Goal: Feedback & Contribution: Submit feedback/report problem

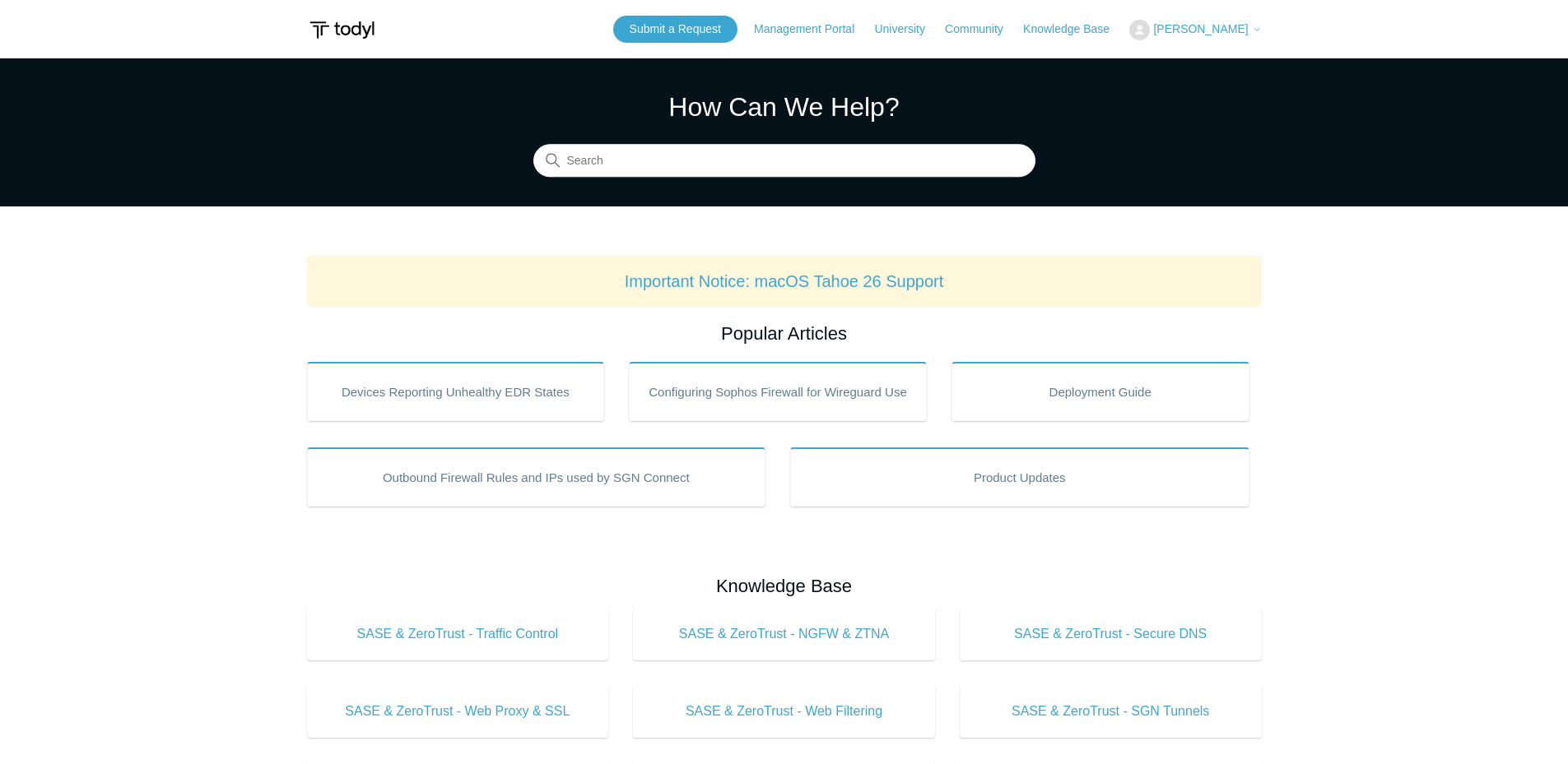
click at [1224, 26] on span "[PERSON_NAME]" at bounding box center [1200, 29] width 95 height 14
click at [1252, 72] on link "My Support Requests" at bounding box center [1210, 65] width 160 height 29
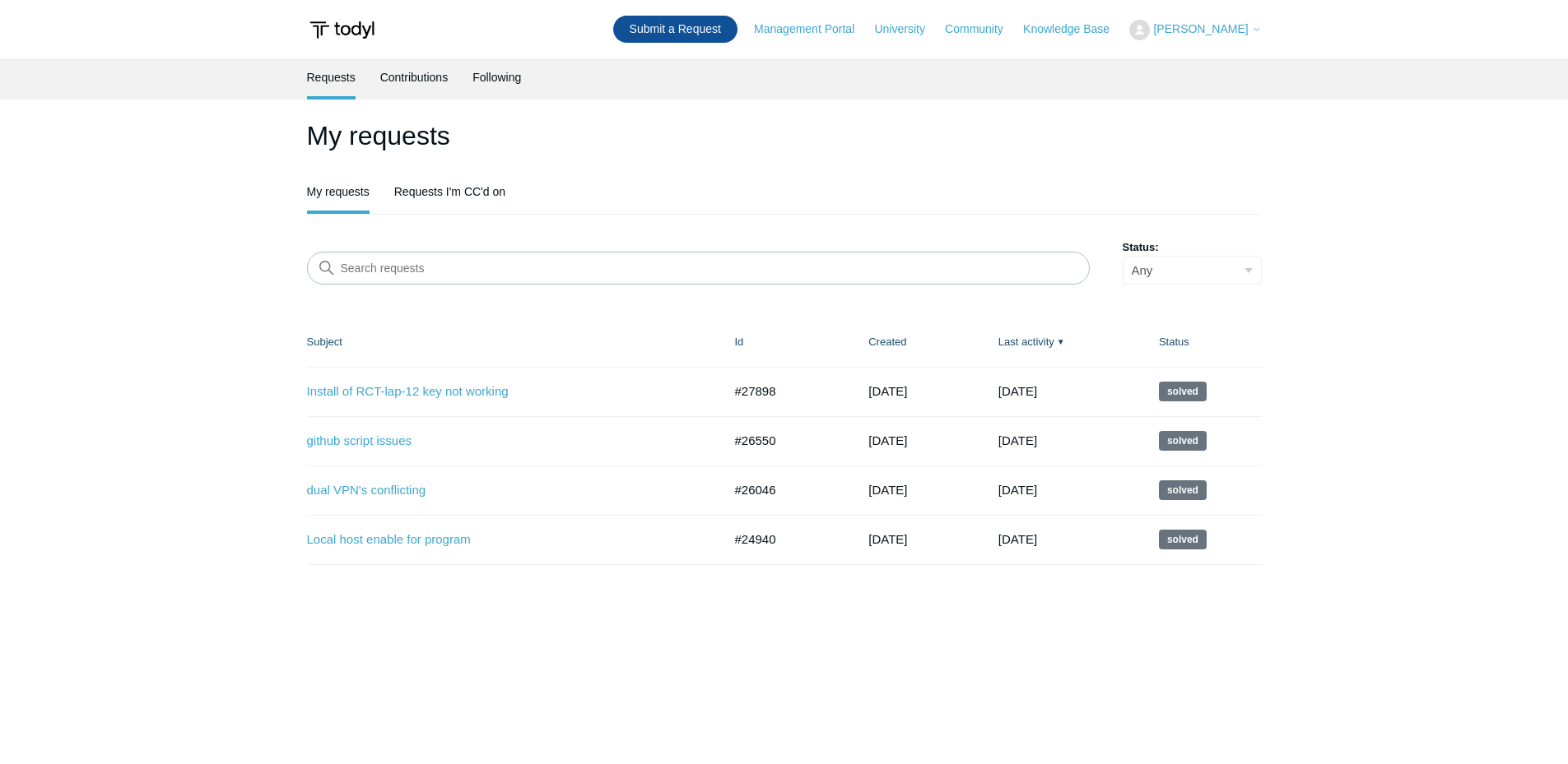
click at [717, 24] on link "Submit a Request" at bounding box center [674, 29] width 124 height 27
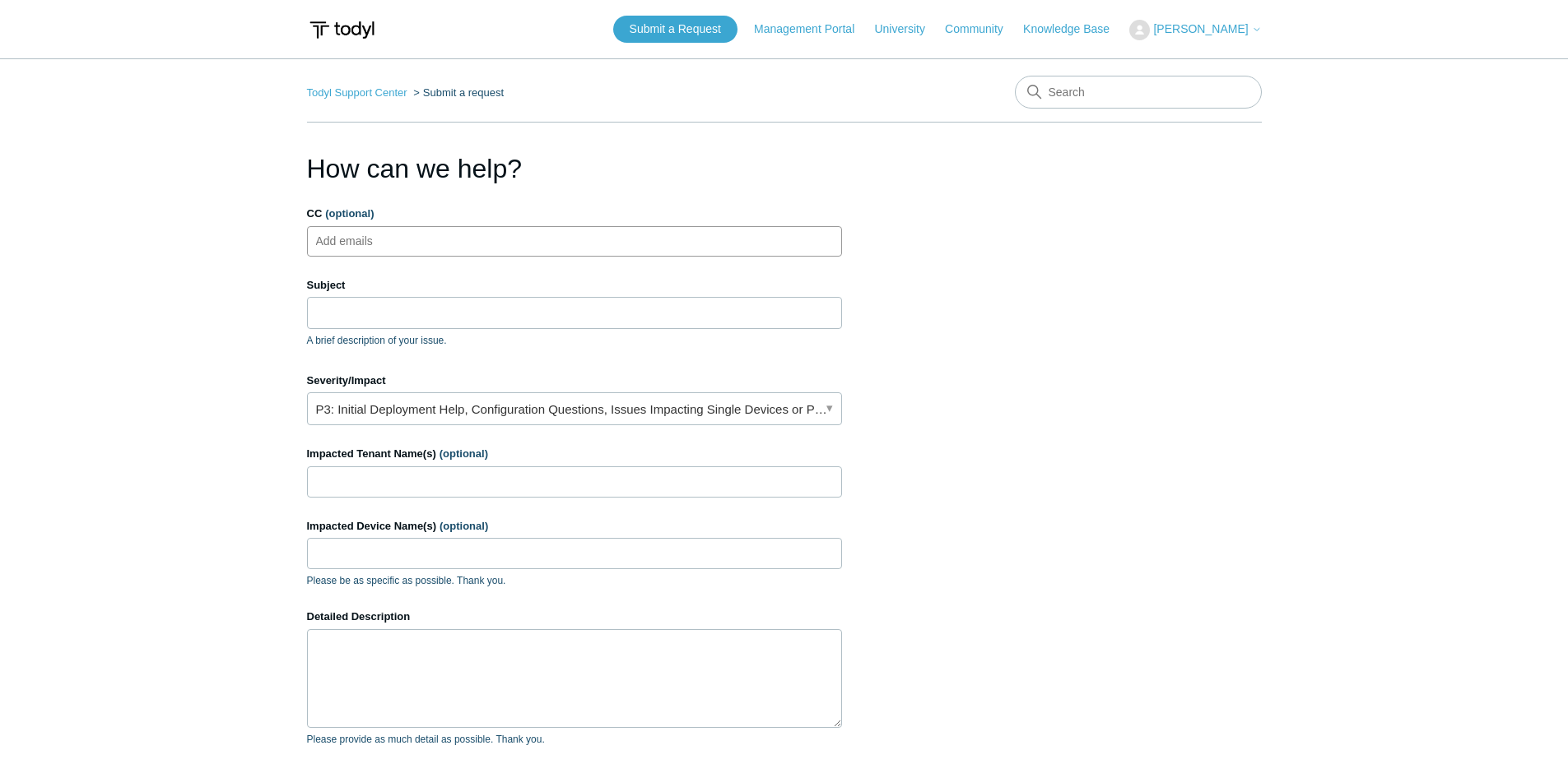
click at [478, 254] on ul "Add emails" at bounding box center [574, 242] width 535 height 31
click at [460, 301] on input "Subject" at bounding box center [574, 313] width 535 height 31
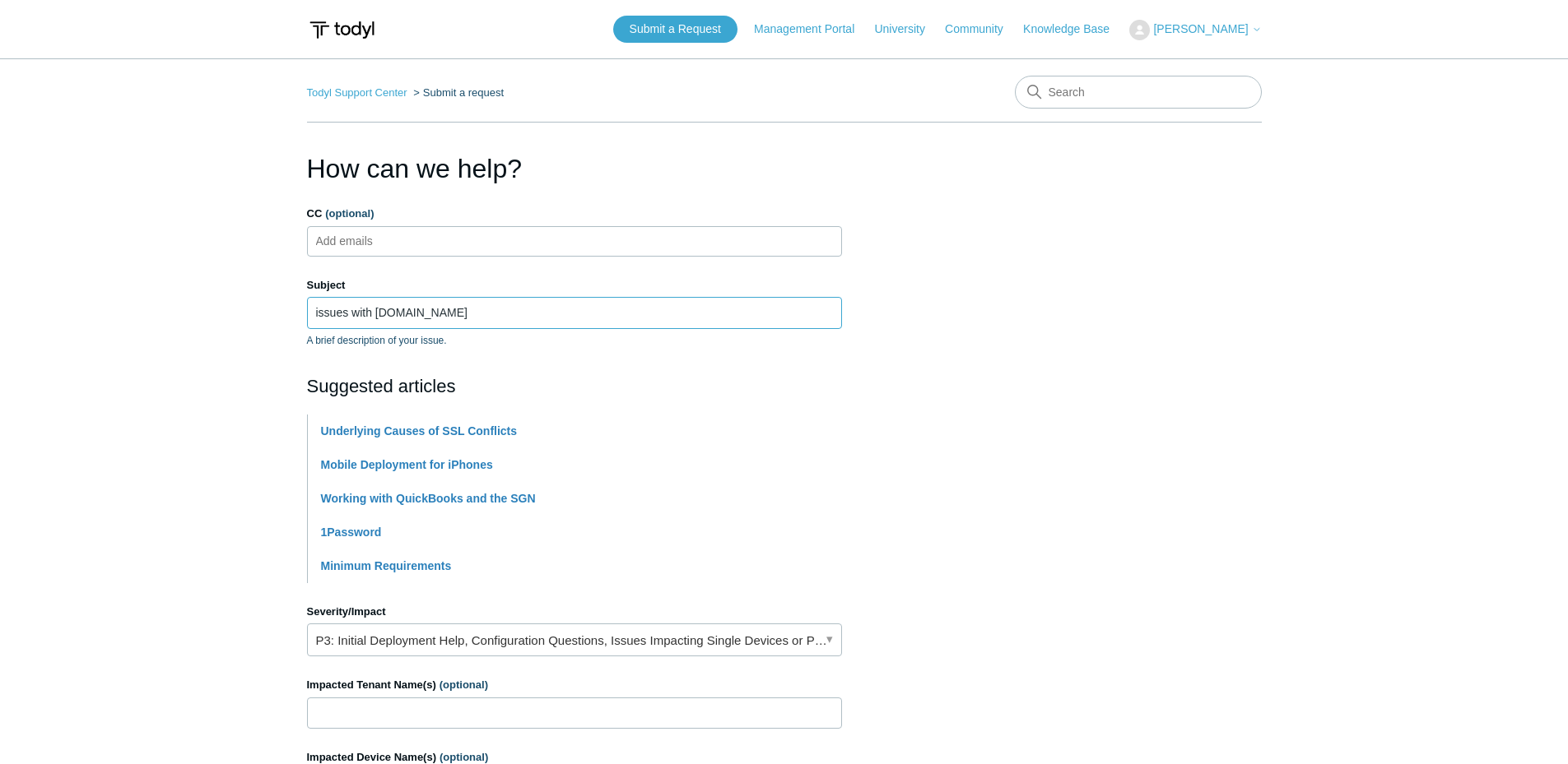
type input "issues with [DOMAIN_NAME]"
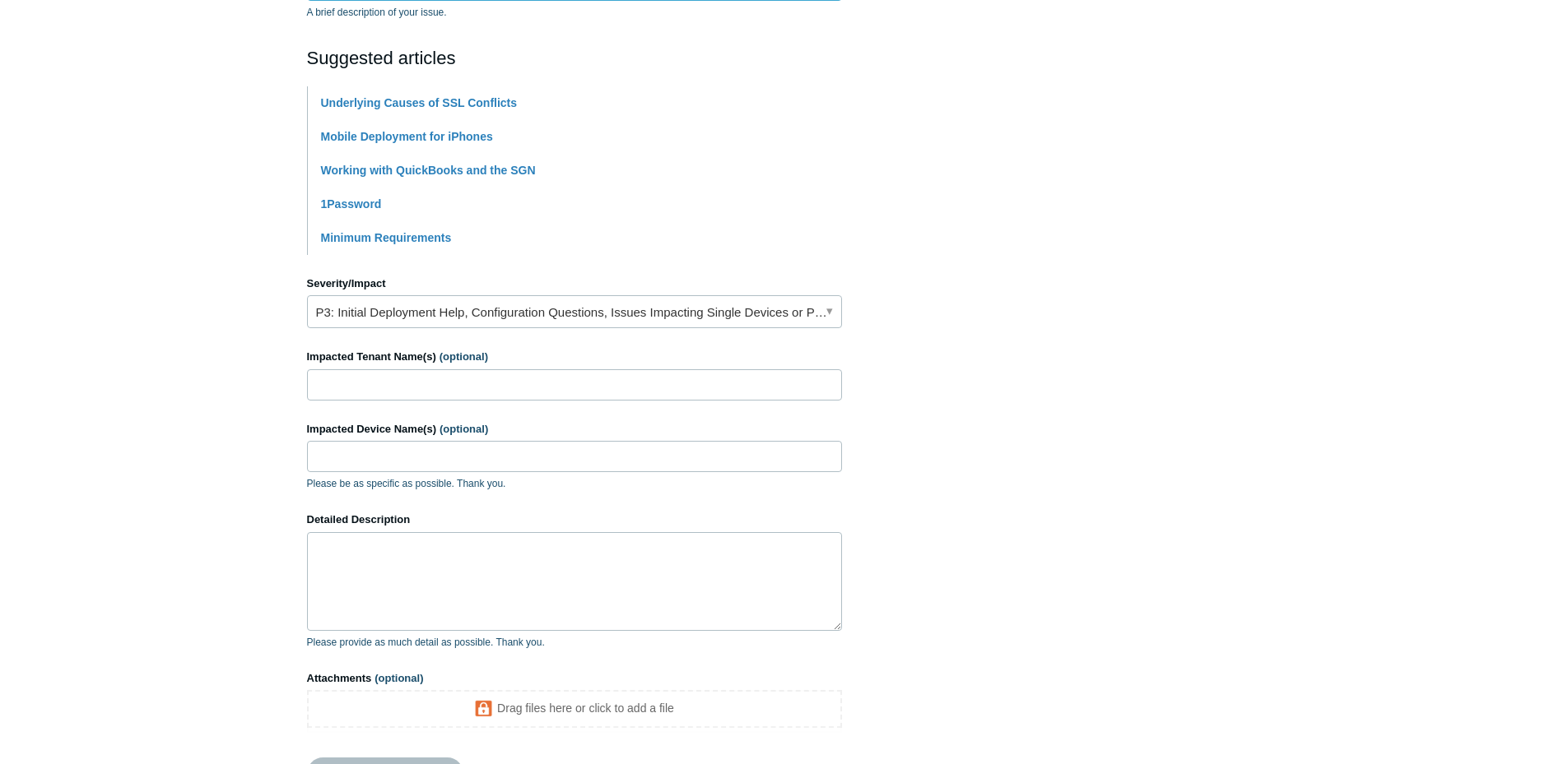
scroll to position [329, 0]
click at [398, 291] on div "Severity/Impact P3: Initial Deployment Help, Configuration Questions, Issues Im…" at bounding box center [574, 301] width 535 height 53
click at [397, 305] on link "P3: Initial Deployment Help, Configuration Questions, Issues Impacting Single D…" at bounding box center [574, 311] width 535 height 33
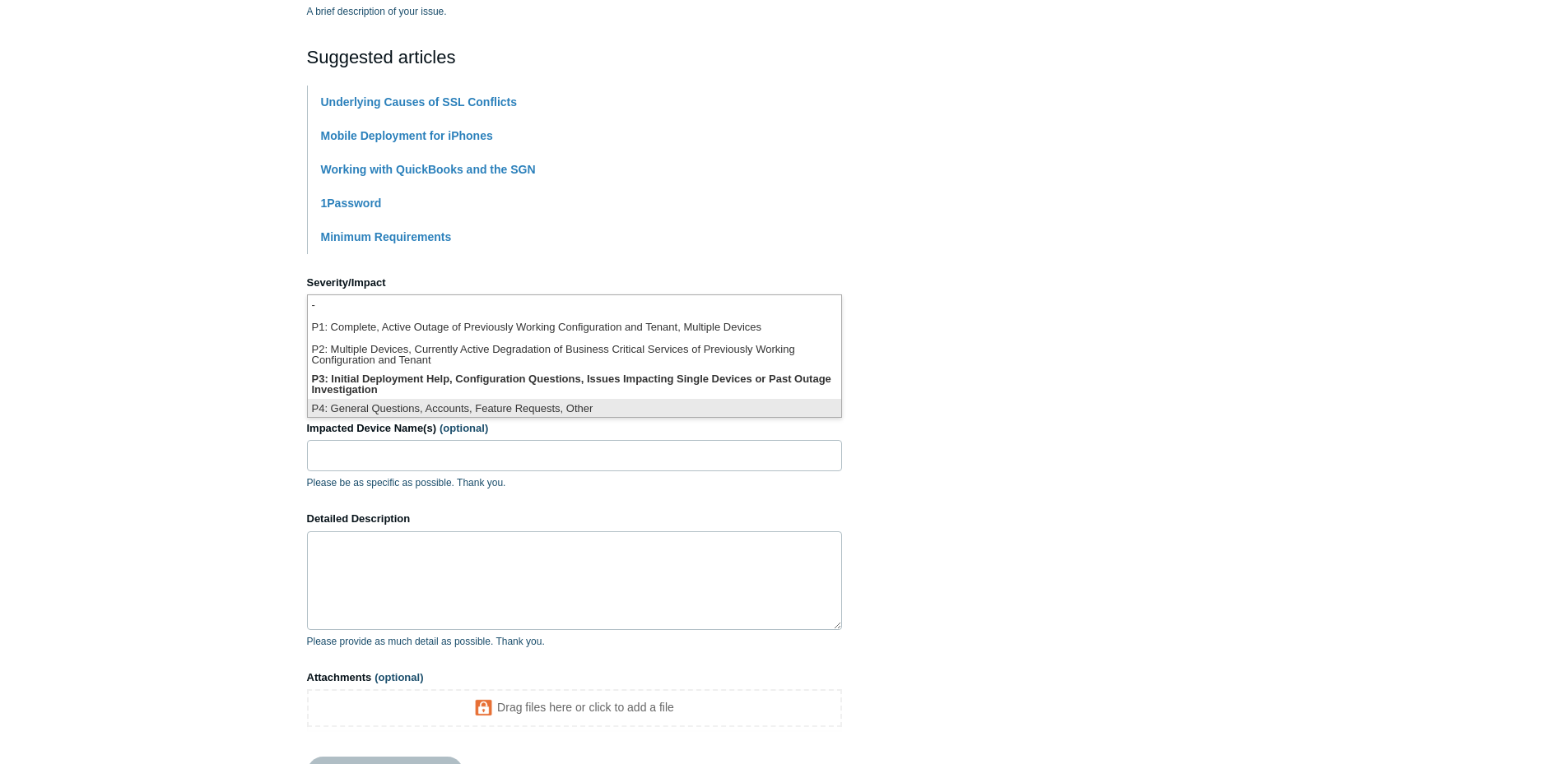
scroll to position [4, 0]
click at [450, 395] on li "P4: General Questions, Accounts, Feature Requests, Other" at bounding box center [574, 405] width 534 height 22
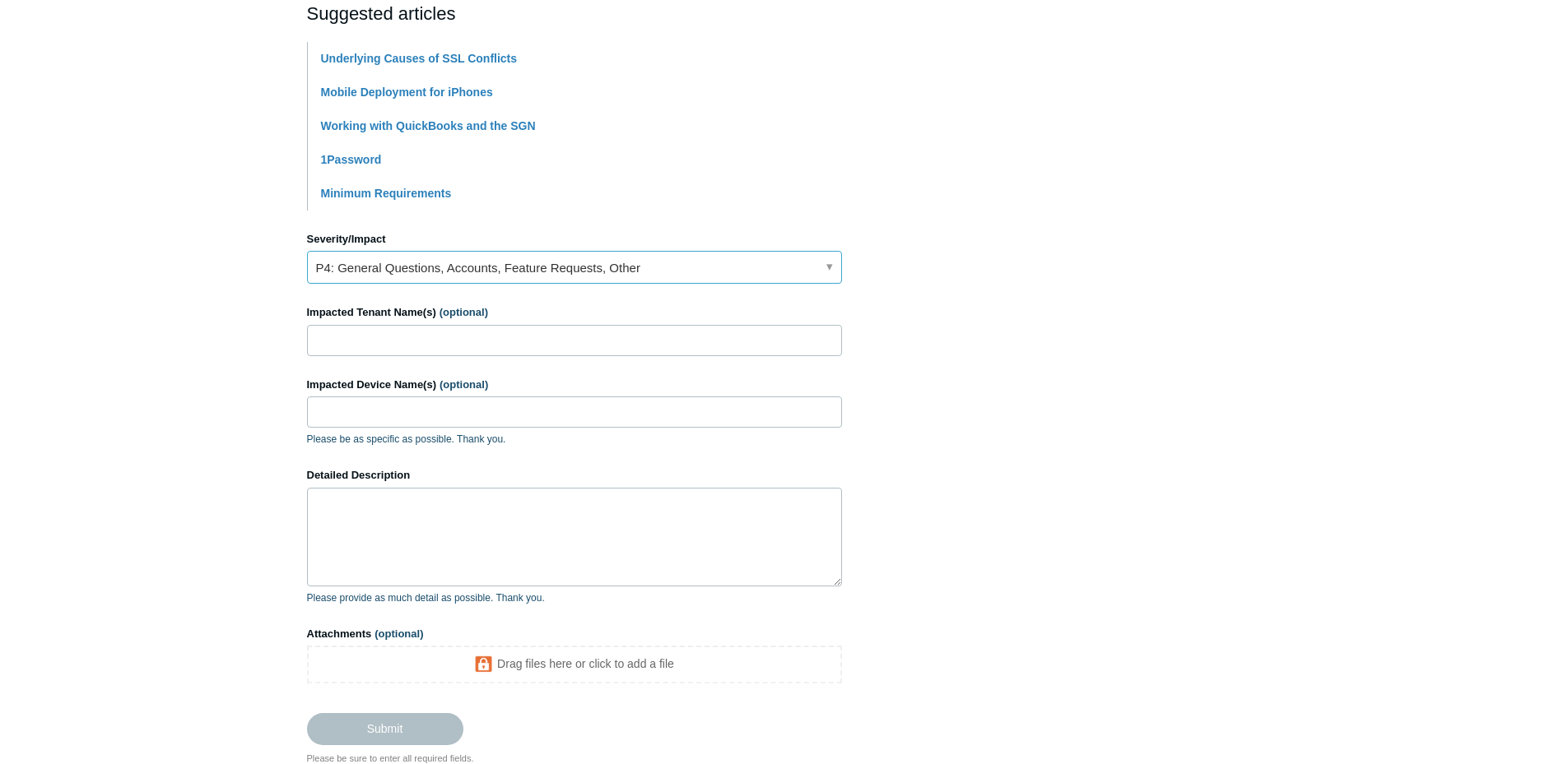
scroll to position [411, 0]
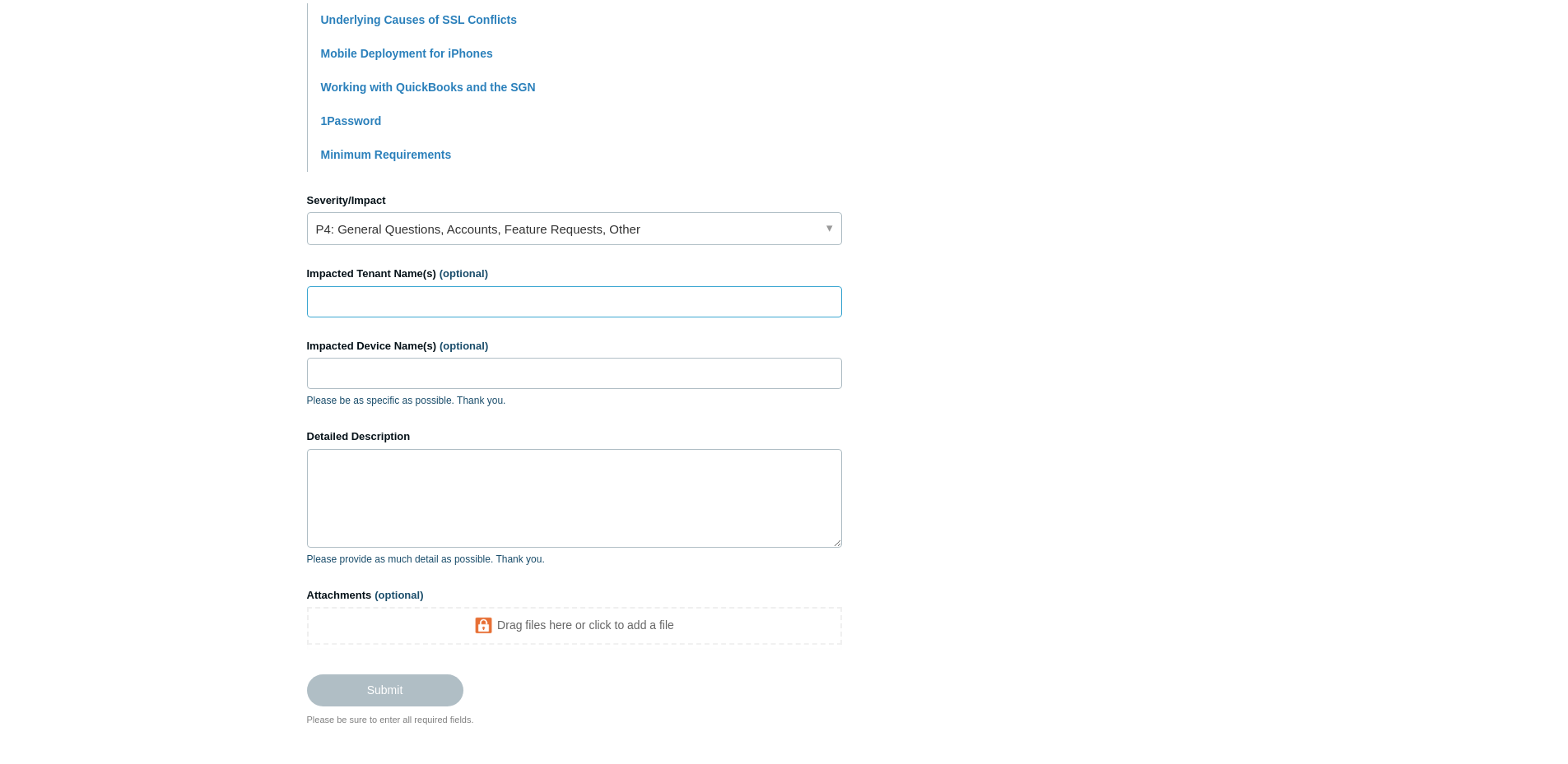
click at [416, 307] on input "Impacted Tenant Name(s) (optional)" at bounding box center [574, 302] width 535 height 31
type input "[PERSON_NAME] autobody"
paste input "[PERSON_NAME]"
drag, startPoint x: 344, startPoint y: 374, endPoint x: -1008, endPoint y: 205, distance: 1362.5
click at [0, 205] on html "Skip to main content Submit a Request Management Portal University Community Kn…" at bounding box center [784, 215] width 1568 height 1252
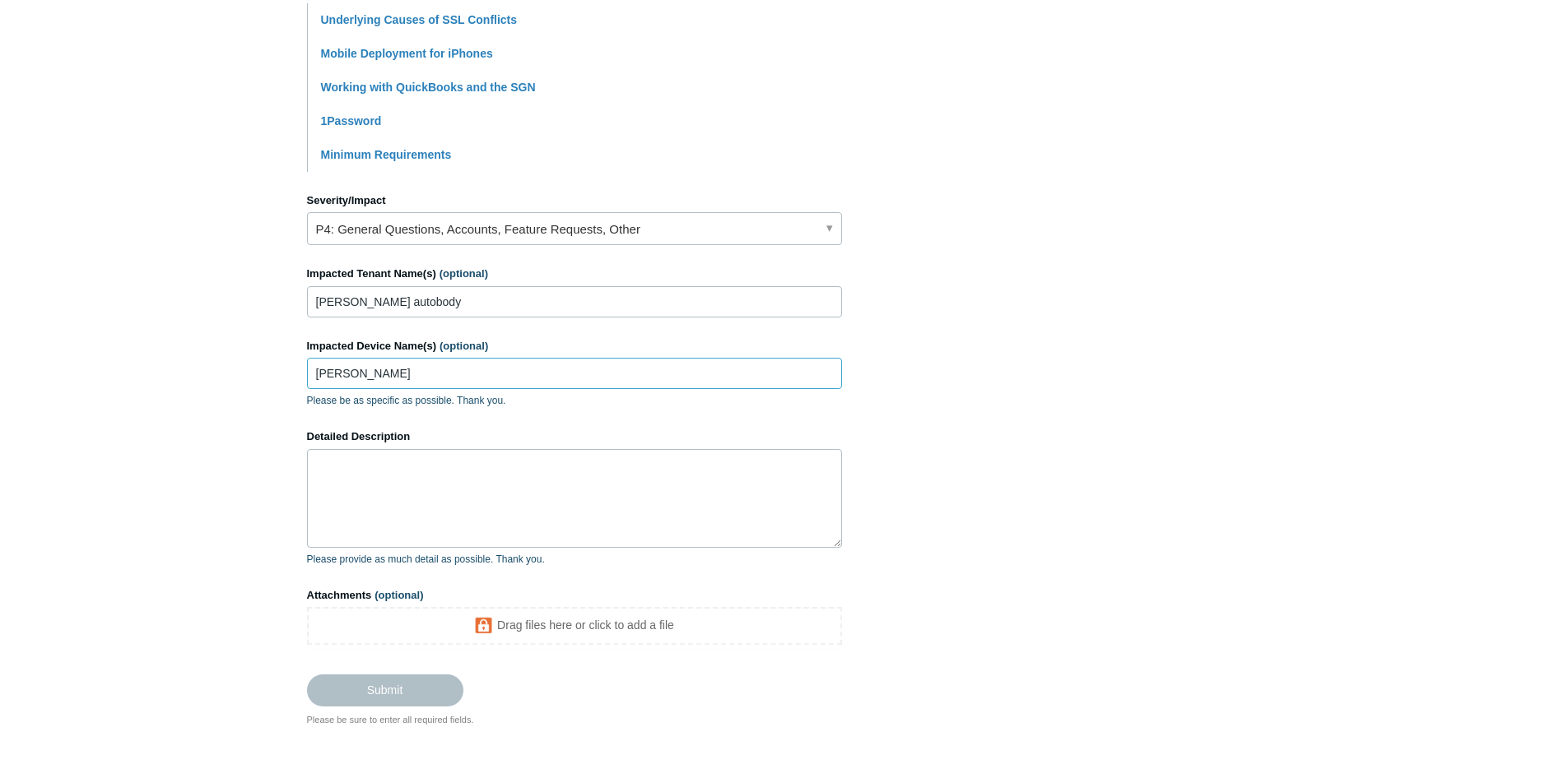
type input "[PERSON_NAME]"
click at [434, 489] on textarea "Detailed Description" at bounding box center [574, 499] width 535 height 98
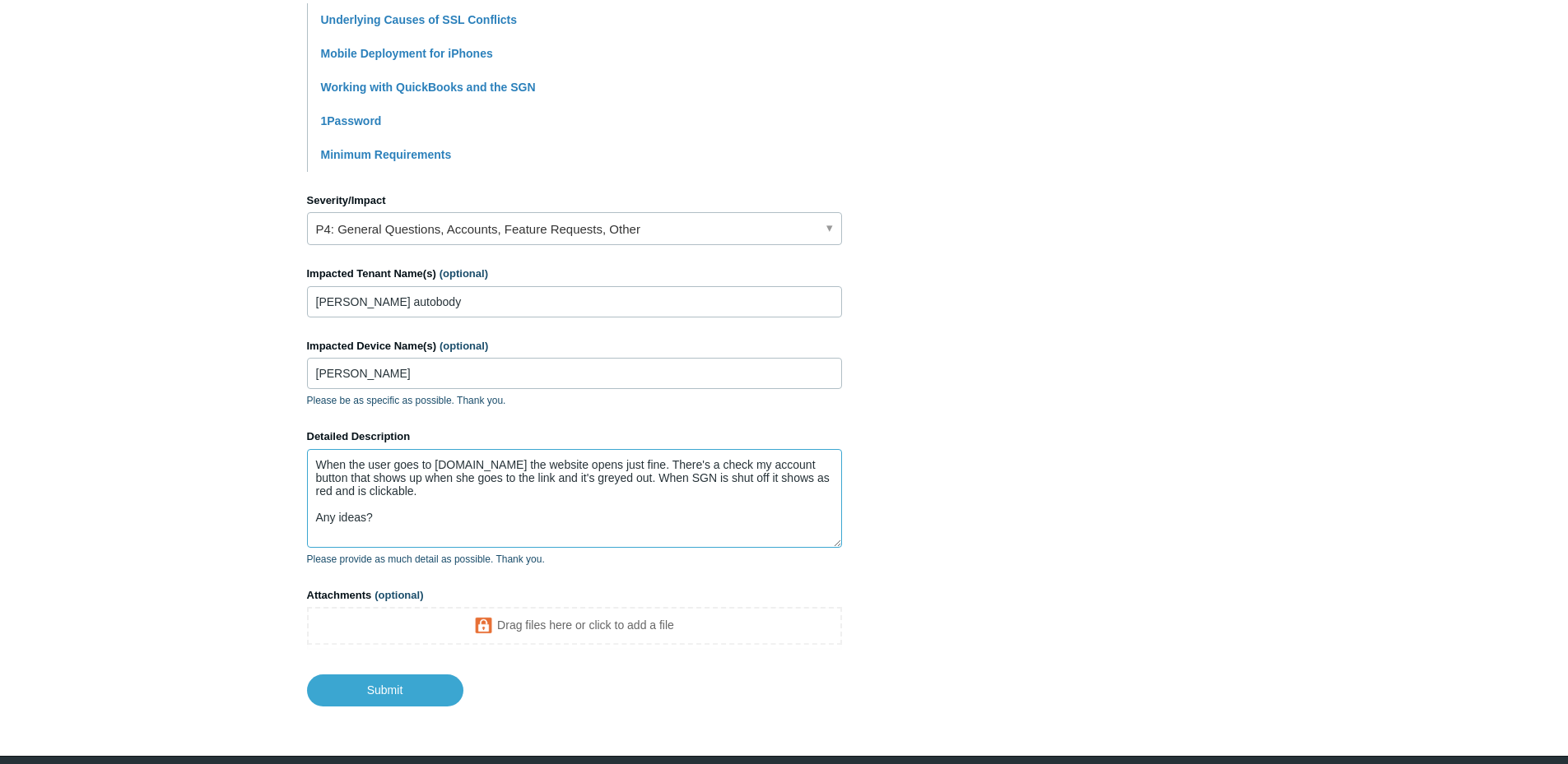
click at [617, 483] on textarea "When the user goes to myshaw.ca the website opens just fine. There's a check my…" at bounding box center [574, 499] width 535 height 98
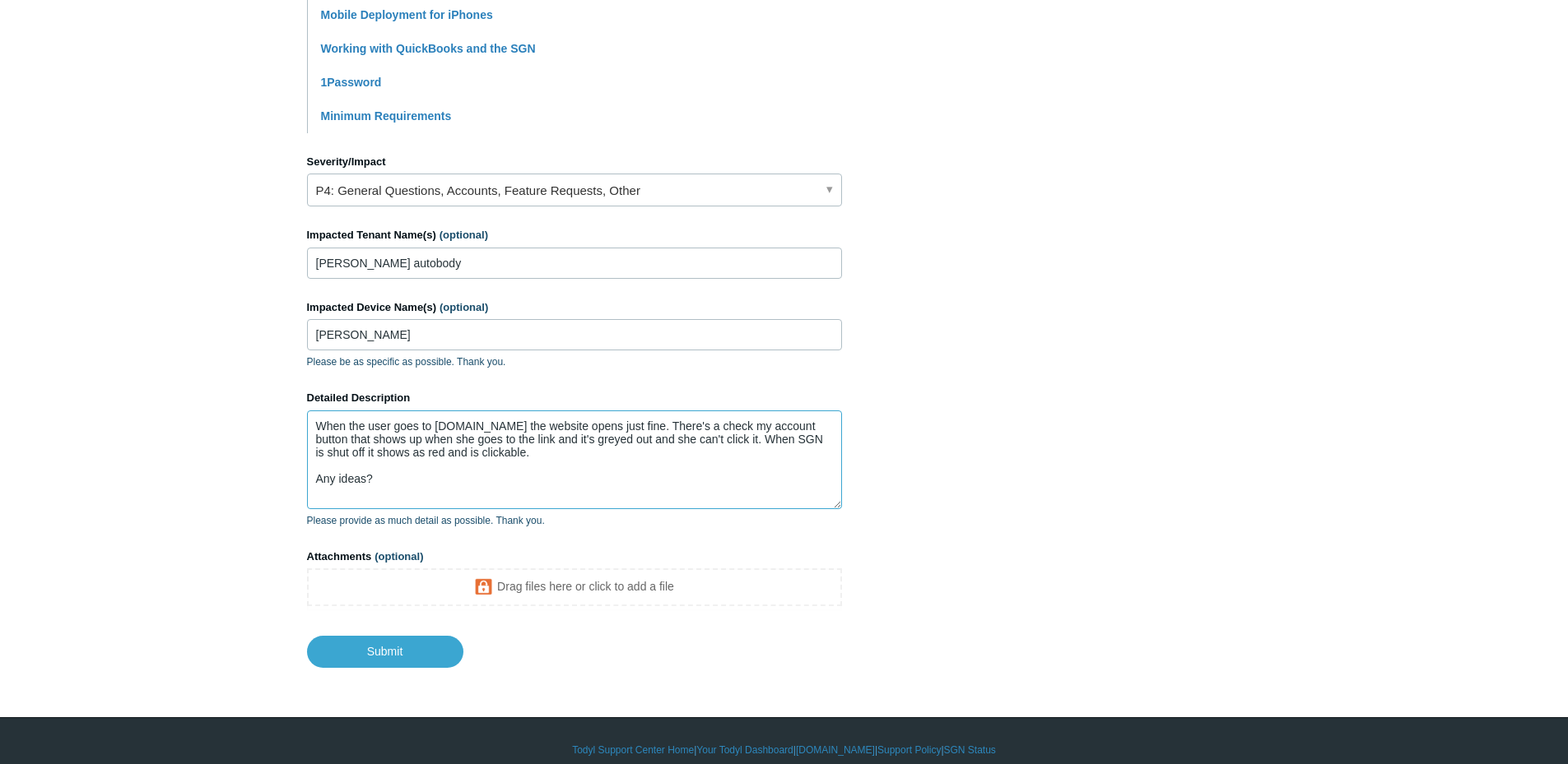
scroll to position [468, 0]
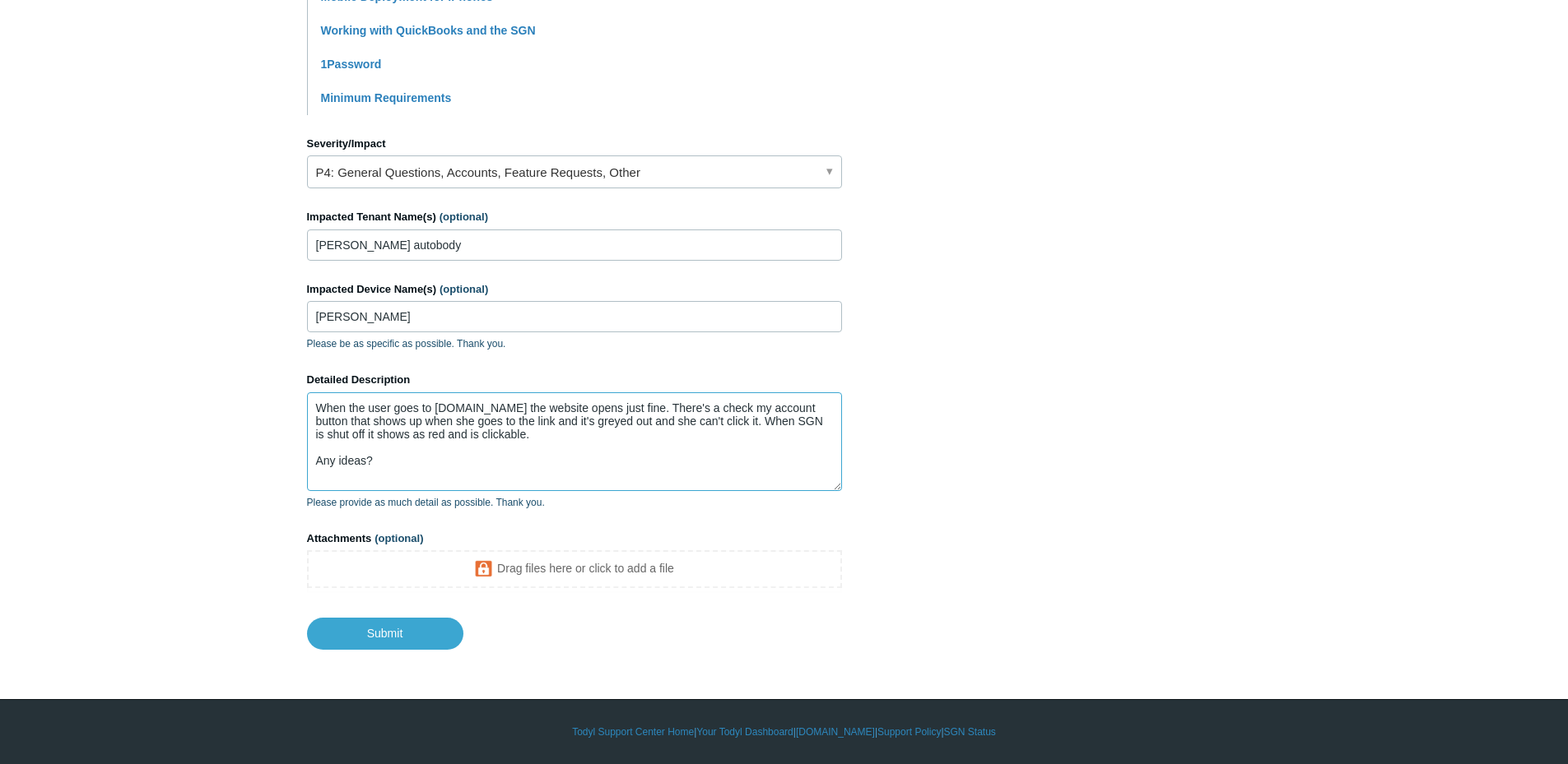
click at [506, 433] on textarea "When the user goes to myshaw.ca the website opens just fine. There's a check my…" at bounding box center [574, 442] width 535 height 98
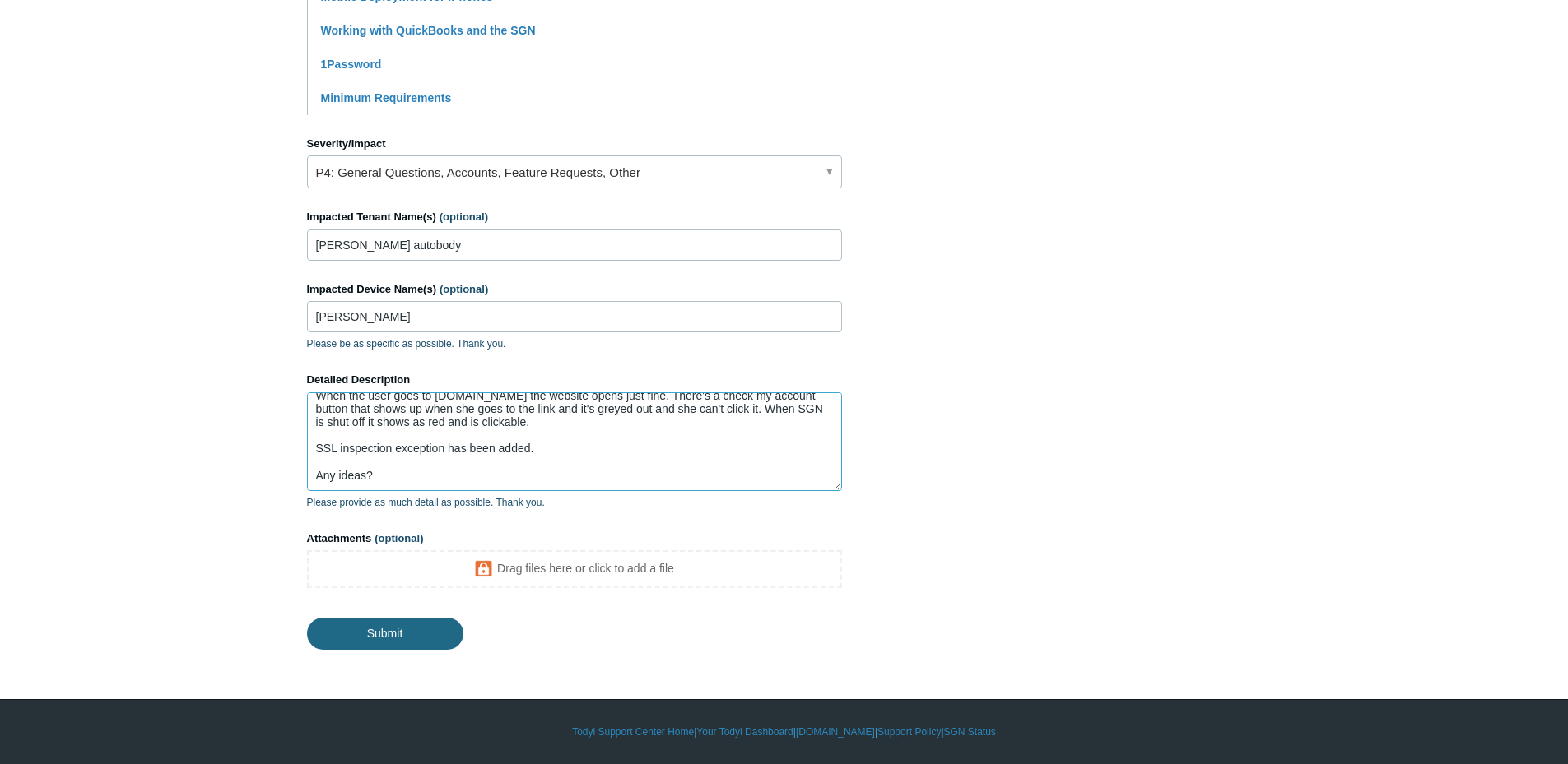
type textarea "When the user goes to myshaw.ca the website opens just fine. There's a check my…"
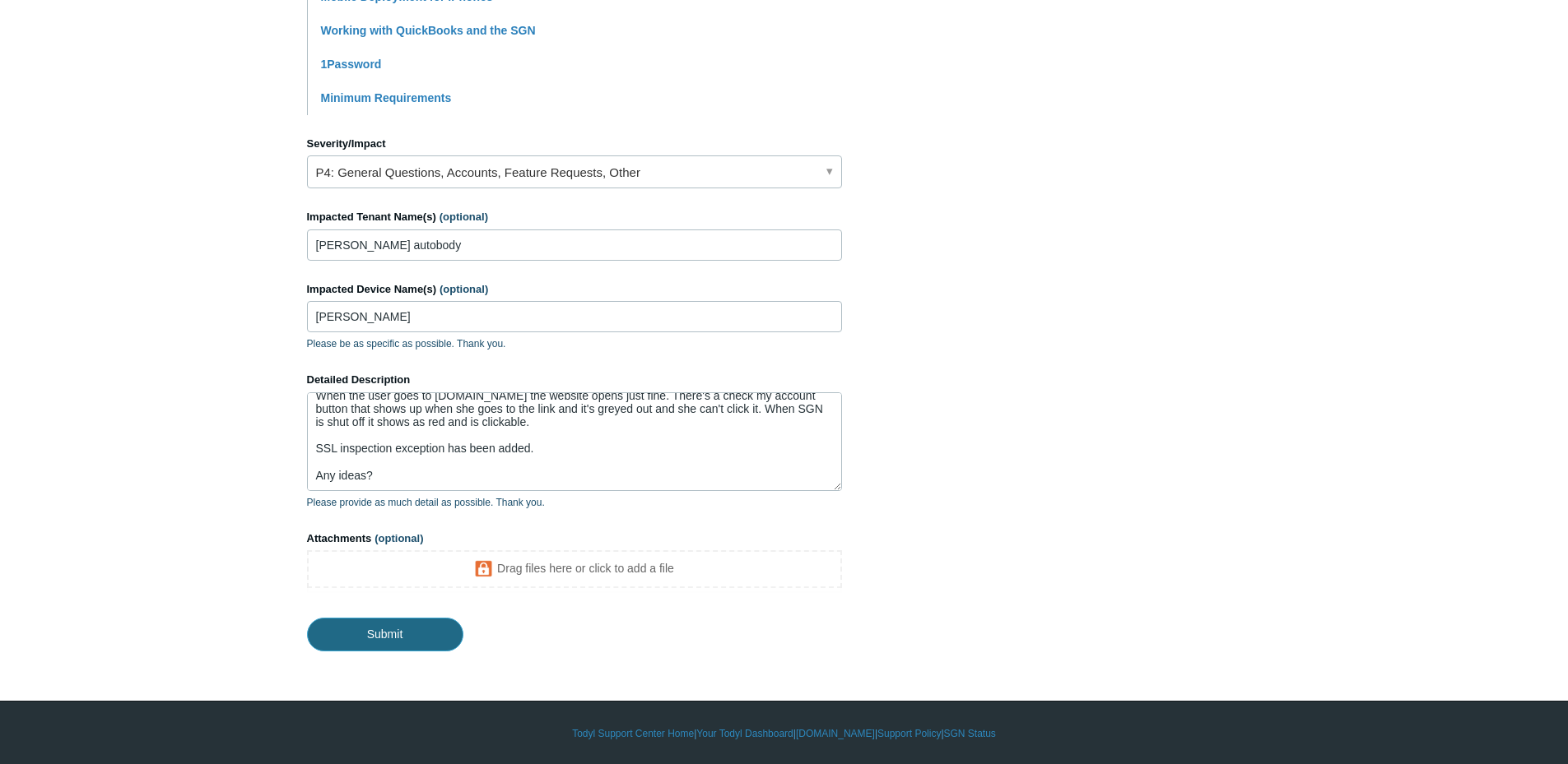
click at [404, 628] on input "Submit" at bounding box center [385, 634] width 156 height 33
